Goal: Find specific page/section: Find specific page/section

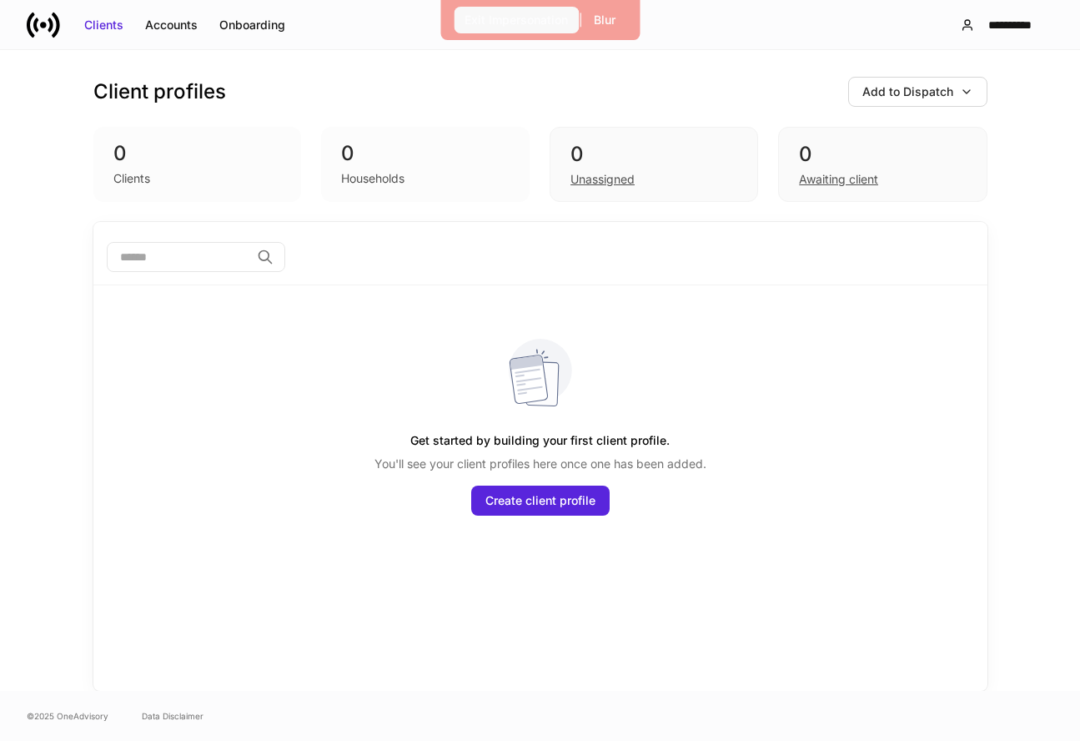
click at [522, 24] on div "Exit Impersonation" at bounding box center [516, 20] width 103 height 17
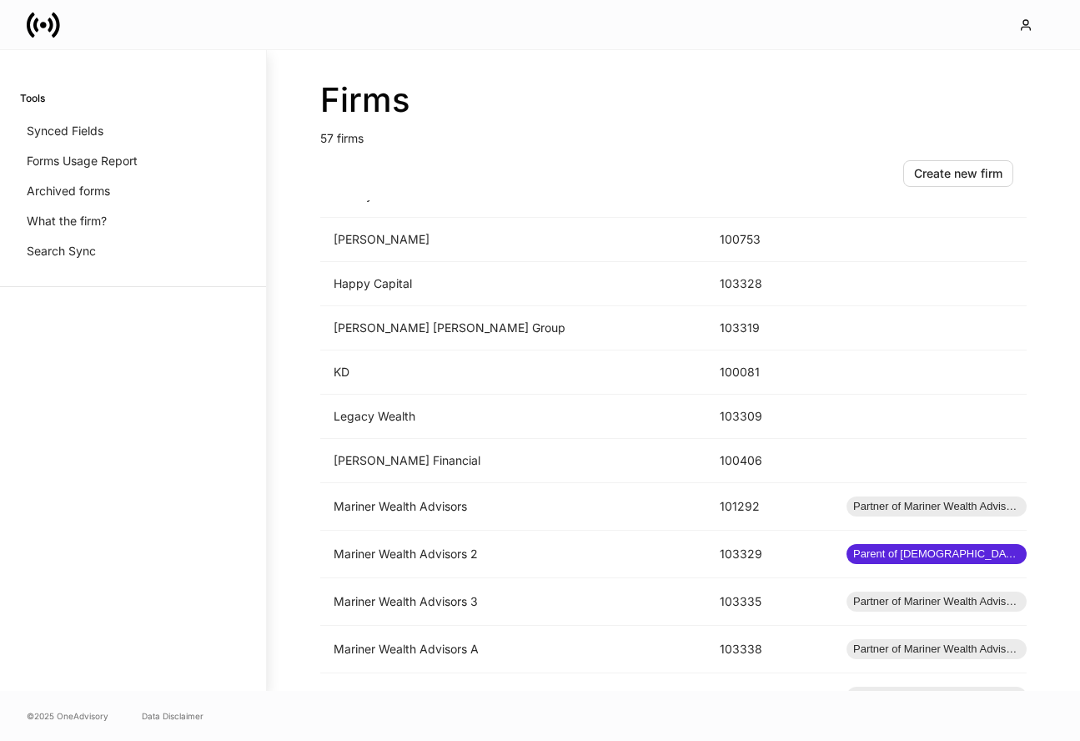
scroll to position [1443, 0]
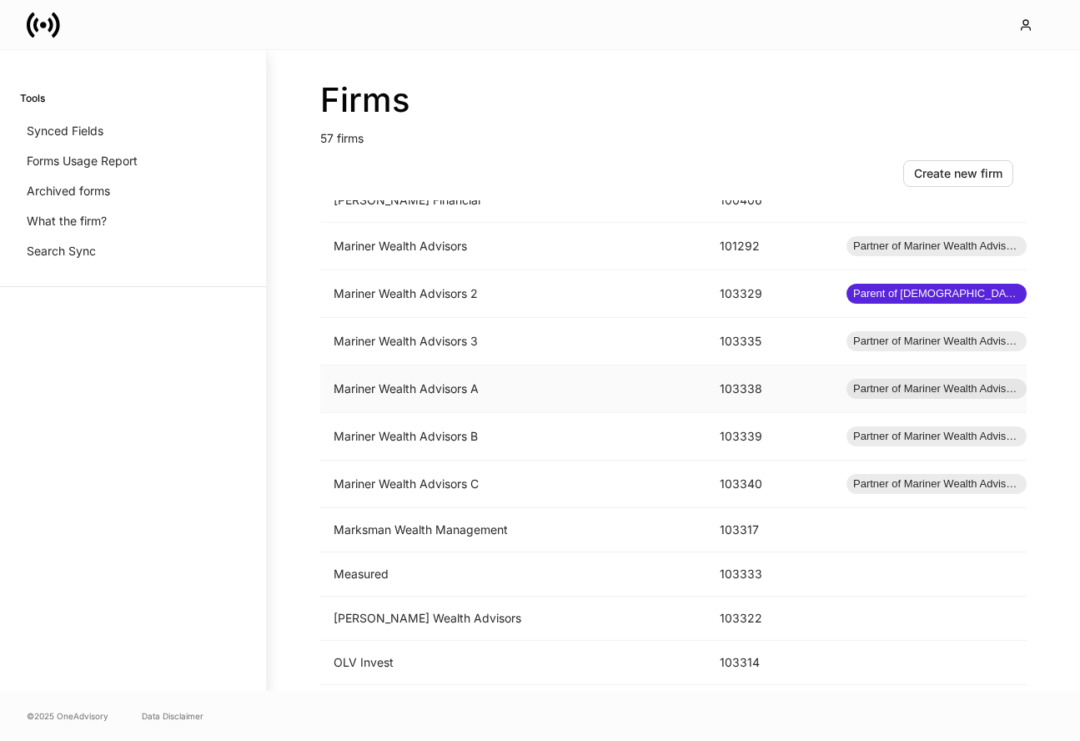
click at [551, 385] on td "Mariner Wealth Advisors A" at bounding box center [513, 389] width 386 height 48
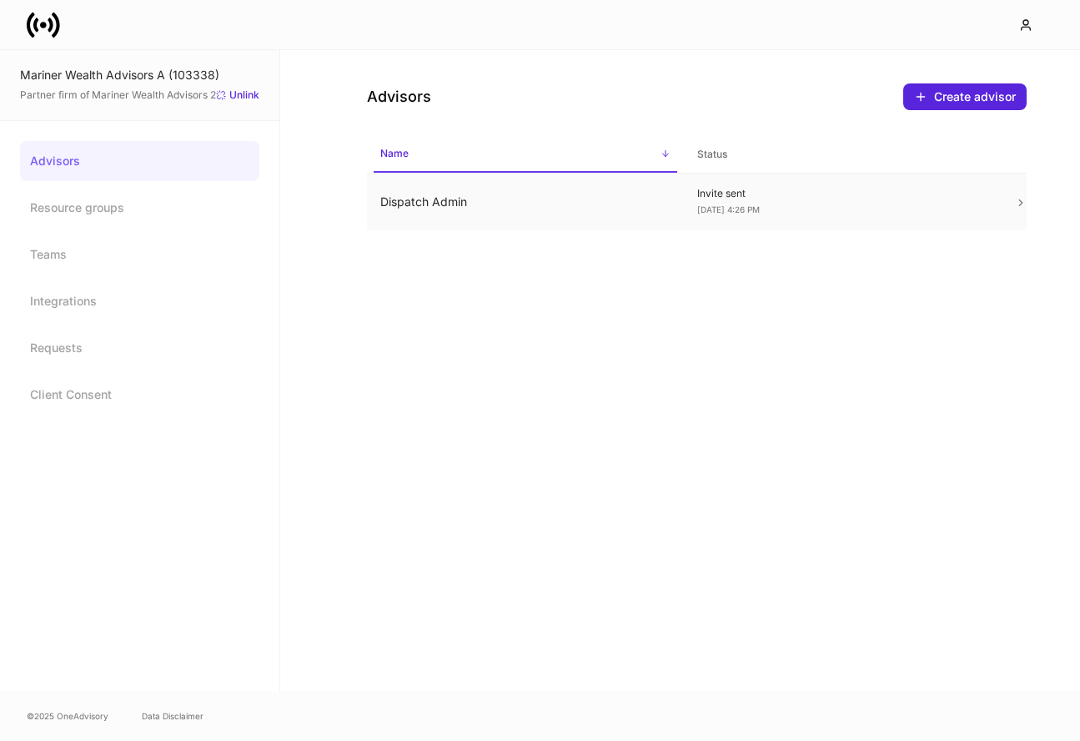
click at [769, 198] on p "Invite sent" at bounding box center [842, 193] width 290 height 13
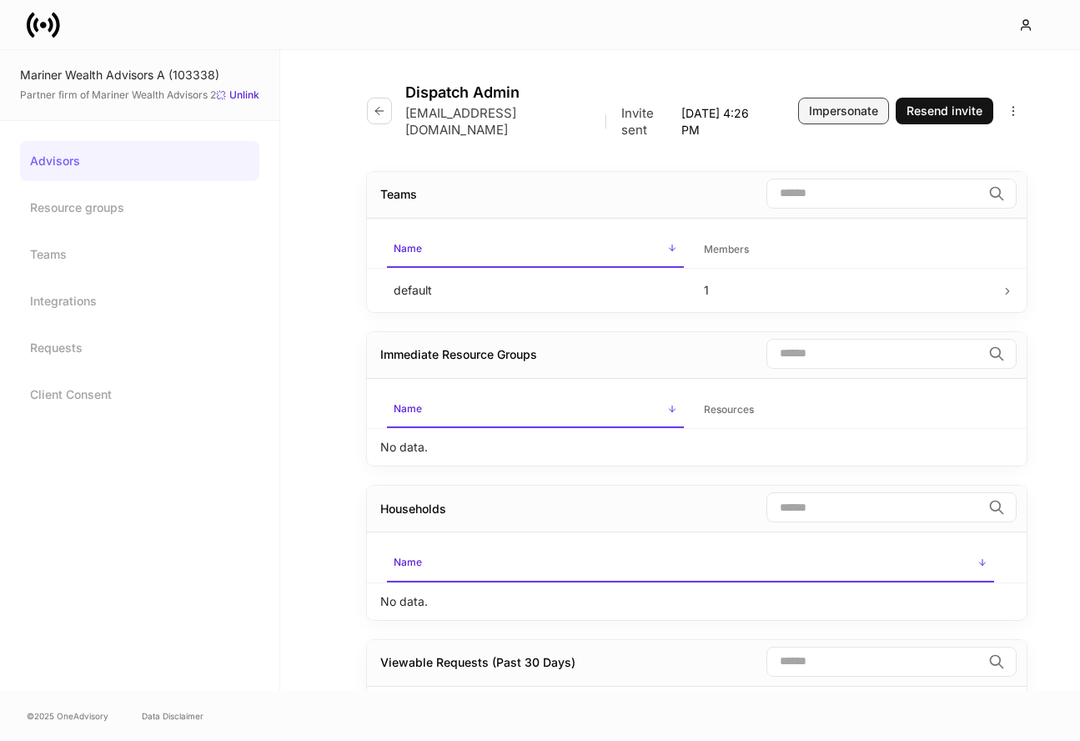
click at [844, 106] on div "Impersonate" at bounding box center [843, 111] width 69 height 17
